Goal: Navigation & Orientation: Find specific page/section

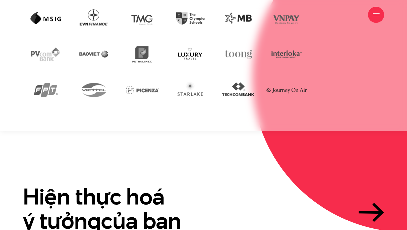
scroll to position [1043, 0]
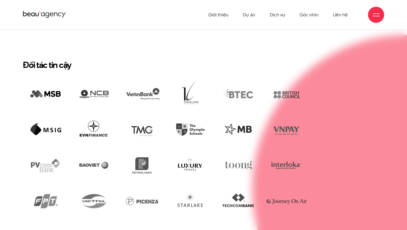
click at [233, 65] on div "Đối tác tin cậy" at bounding box center [203, 139] width 407 height 159
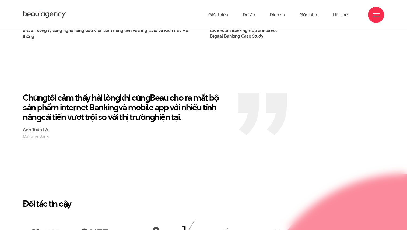
scroll to position [857, 0]
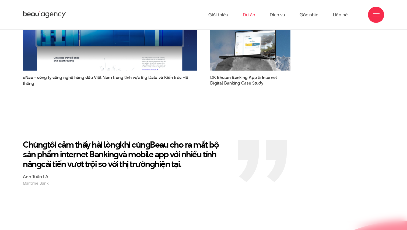
click at [246, 15] on link "Dự án" at bounding box center [249, 15] width 12 height 30
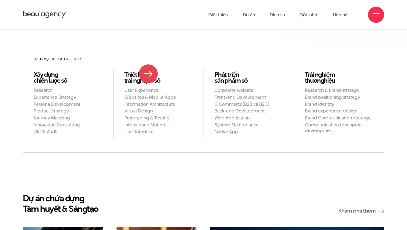
scroll to position [459, 0]
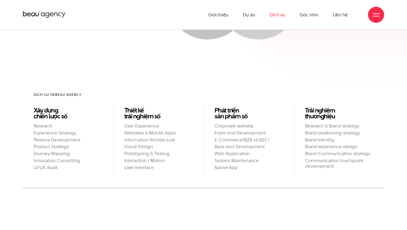
click at [276, 15] on link "Dịch vụ" at bounding box center [276, 15] width 15 height 30
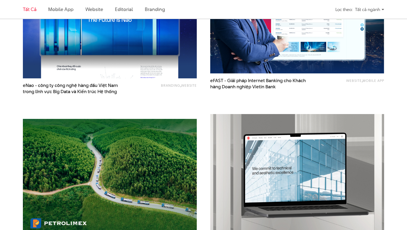
scroll to position [934, 0]
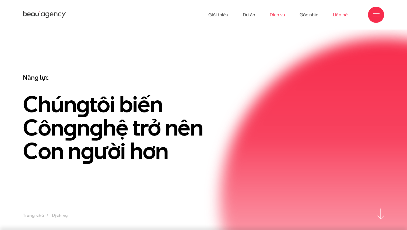
click at [336, 15] on link "Liên hệ" at bounding box center [340, 15] width 15 height 30
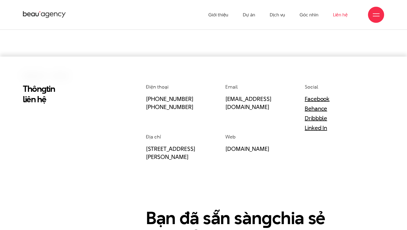
scroll to position [94, 0]
